Goal: Task Accomplishment & Management: Use online tool/utility

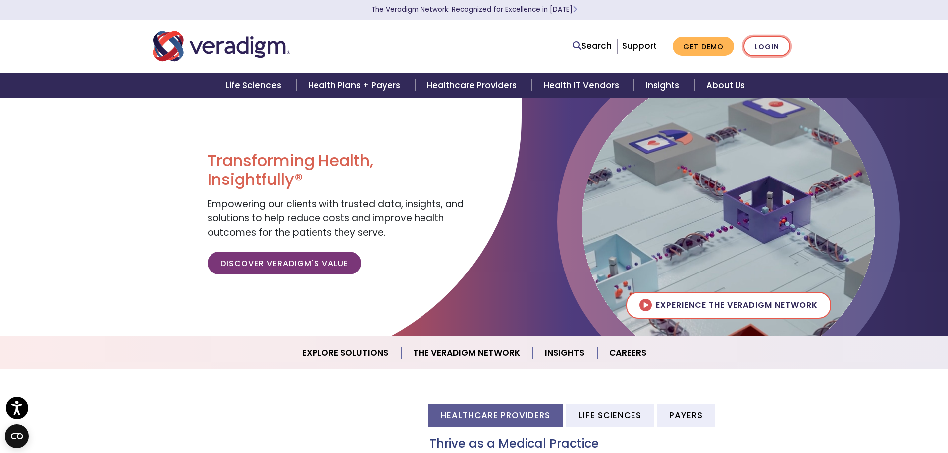
click at [775, 49] on link "Login" at bounding box center [767, 46] width 47 height 20
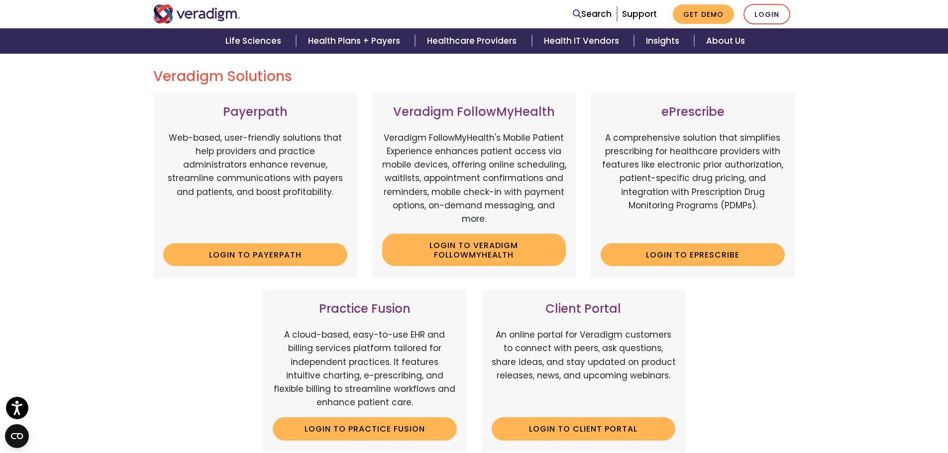
scroll to position [149, 0]
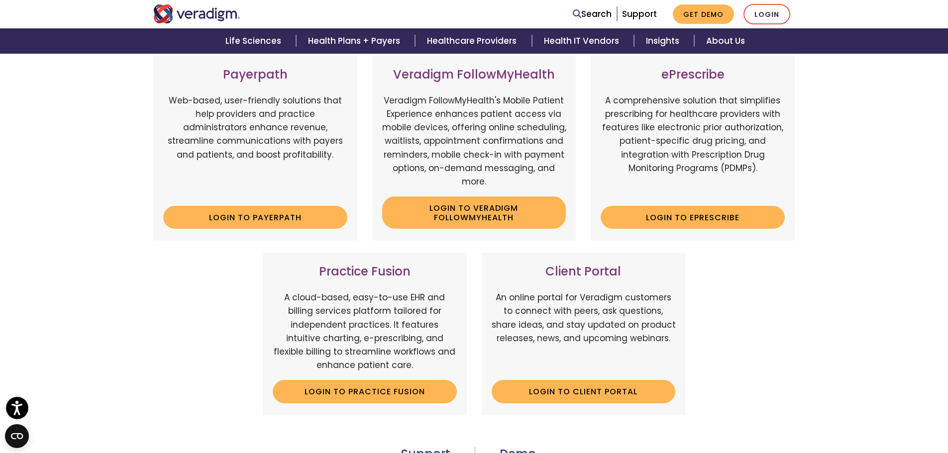
click at [813, 331] on div "Veradigm Solutions Payerpath Web-based, user-friendly solutions that help provi…" at bounding box center [474, 305] width 948 height 596
click at [804, 333] on div "Veradigm Solutions Payerpath Web-based, user-friendly solutions that help provi…" at bounding box center [474, 305] width 948 height 596
click at [366, 291] on div "Practice Fusion A cloud-based, easy-to-use EHR and billing services platform ta…" at bounding box center [365, 334] width 204 height 162
click at [367, 291] on p "A cloud-based, easy-to-use EHR and billing services platform tailored for indep…" at bounding box center [365, 331] width 184 height 81
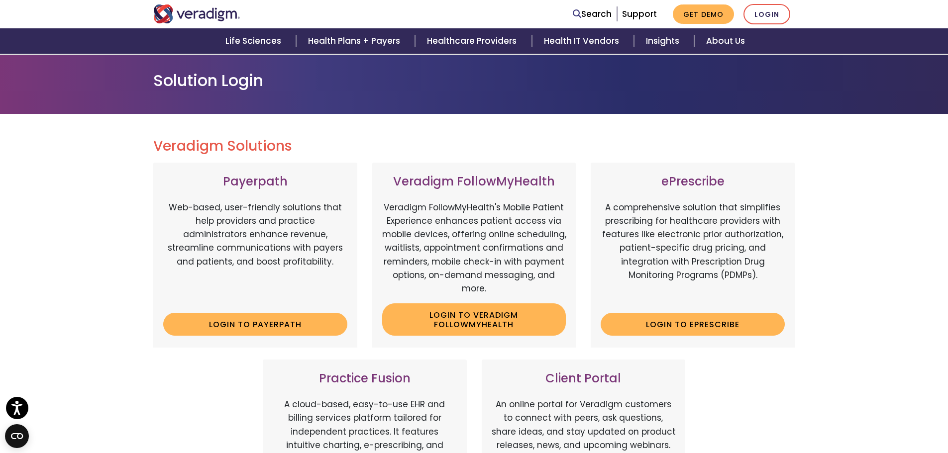
scroll to position [100, 0]
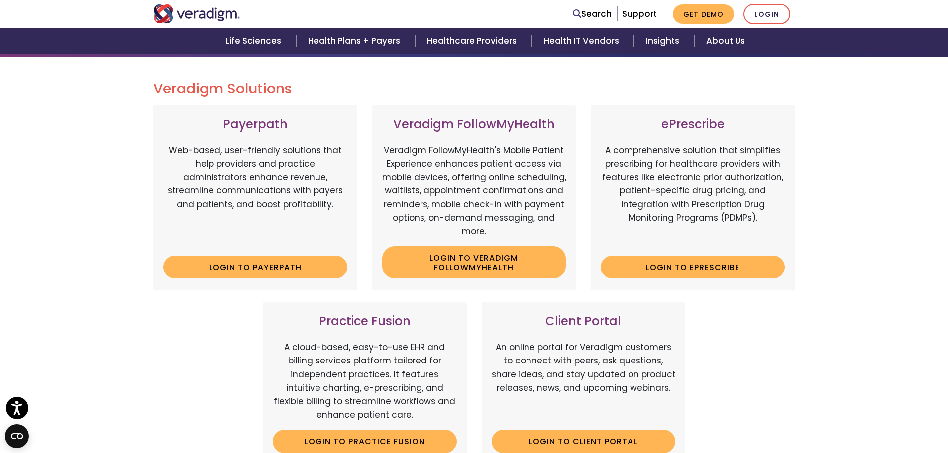
click at [465, 100] on div "Veradigm Solutions Payerpath Web-based, user-friendly solutions that help provi…" at bounding box center [474, 347] width 657 height 533
click at [543, 10] on div "Search Support Get Demo Login" at bounding box center [611, 14] width 383 height 20
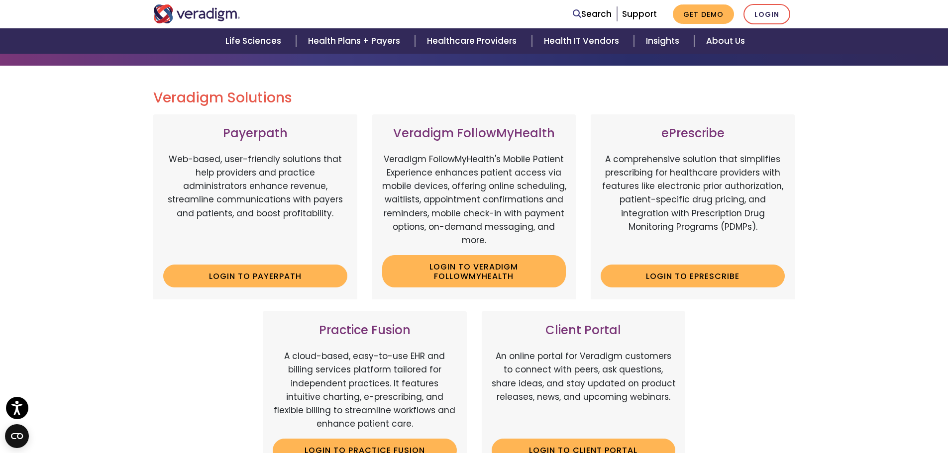
scroll to position [0, 0]
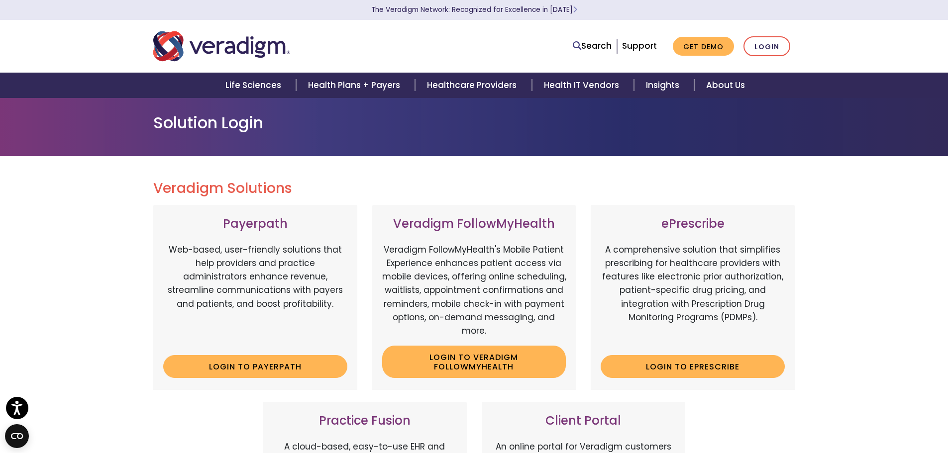
drag, startPoint x: 911, startPoint y: 164, endPoint x: 571, endPoint y: 55, distance: 357.1
click at [911, 164] on div "Veradigm Solutions Payerpath Web-based, user-friendly solutions that help provi…" at bounding box center [474, 454] width 948 height 596
